Goal: Task Accomplishment & Management: Use online tool/utility

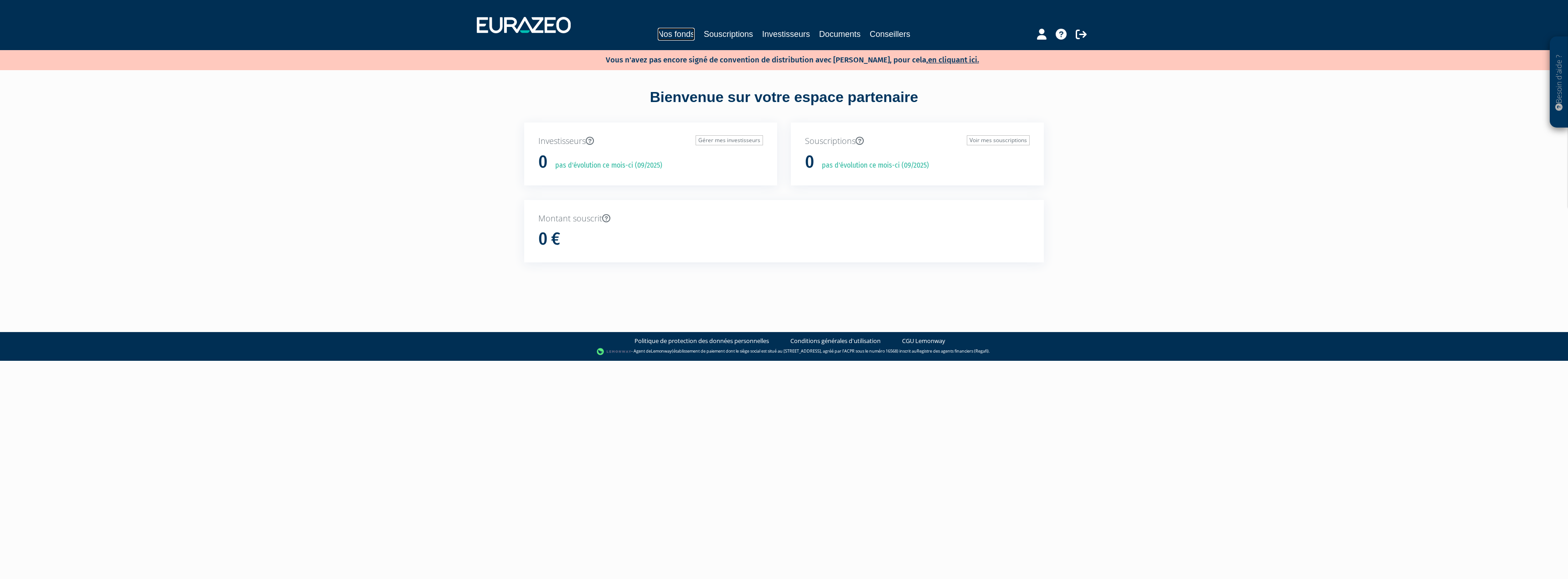
click at [660, 39] on link "Nos fonds" at bounding box center [676, 34] width 37 height 13
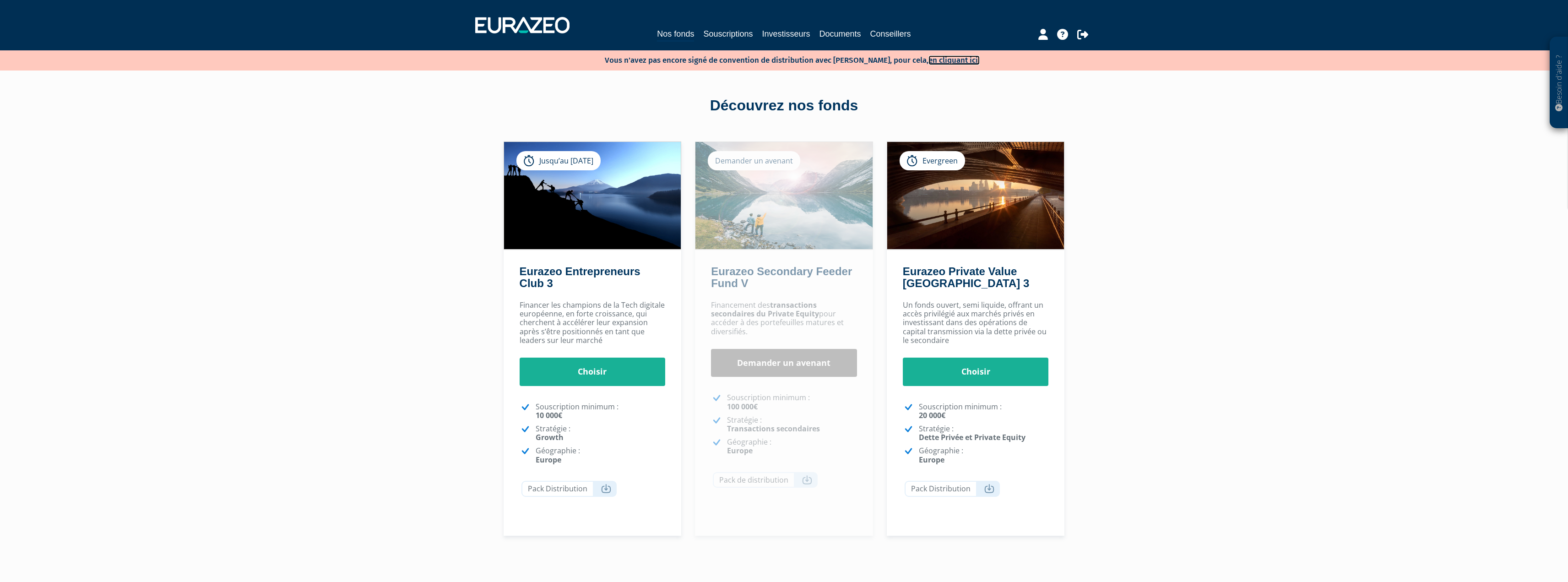
click at [943, 59] on link "en cliquant ici." at bounding box center [954, 61] width 51 height 10
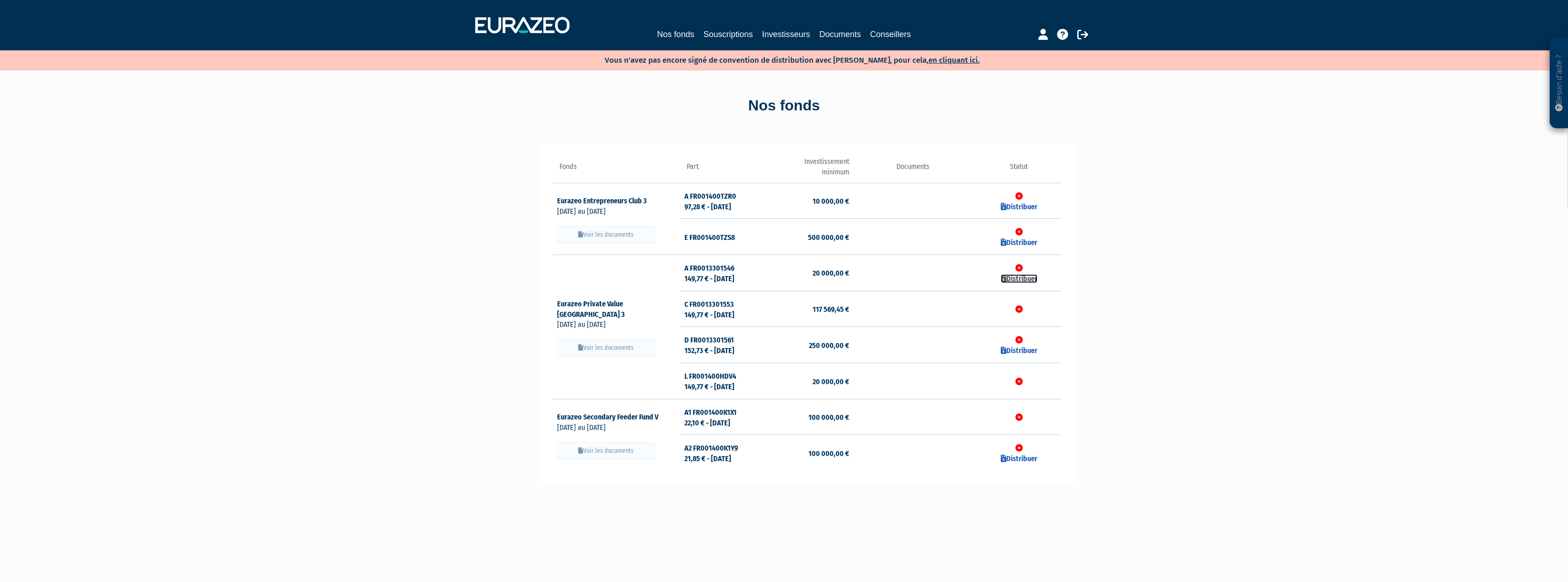
click at [1014, 278] on link "Distribuer" at bounding box center [1019, 279] width 37 height 9
checkbox input "true"
